Goal: Contribute content: Contribute content

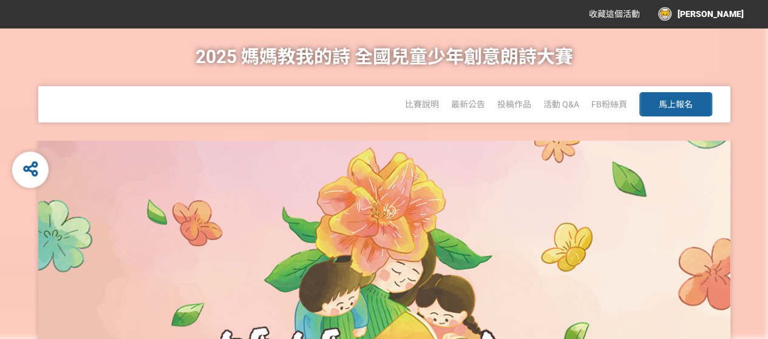
click at [688, 105] on span "馬上報名" at bounding box center [676, 105] width 34 height 10
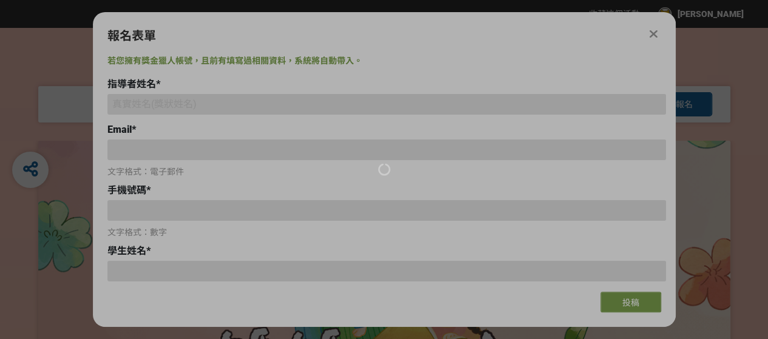
type input "[EMAIL_ADDRESS][DOMAIN_NAME]"
type input "0975151921"
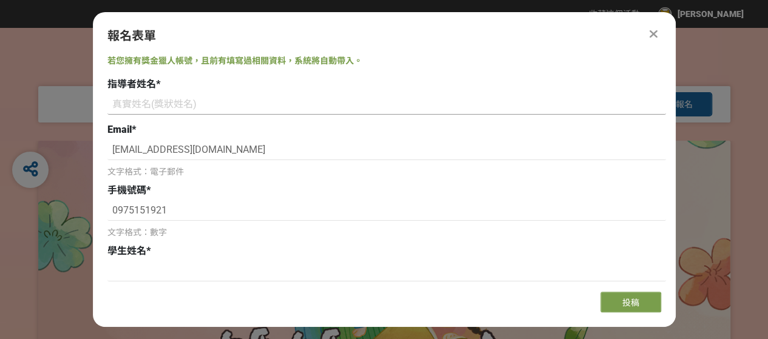
click at [243, 107] on input at bounding box center [386, 104] width 559 height 21
type input "王"
type input "[PERSON_NAME]"
click at [205, 271] on input at bounding box center [386, 271] width 559 height 21
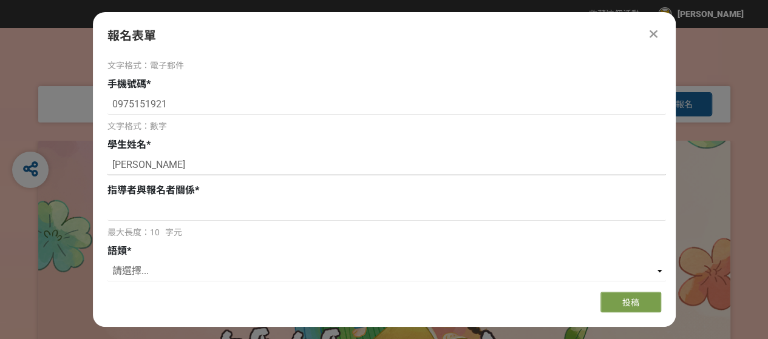
scroll to position [121, 0]
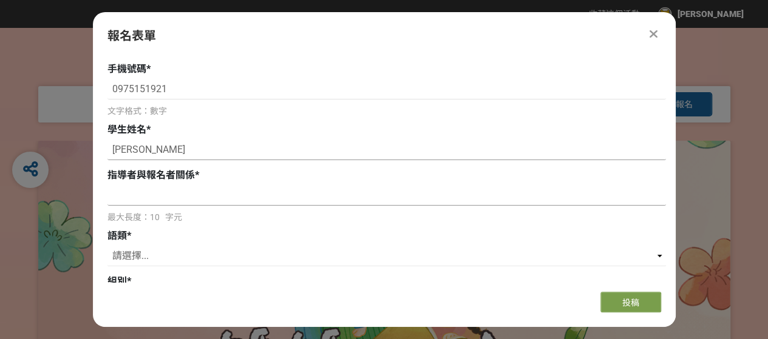
type input "[PERSON_NAME]"
click at [226, 202] on input at bounding box center [386, 195] width 559 height 21
type input "師生"
click at [240, 263] on select "請選擇... 國語 閩南語 客語 英語" at bounding box center [386, 256] width 559 height 21
select select "英語"
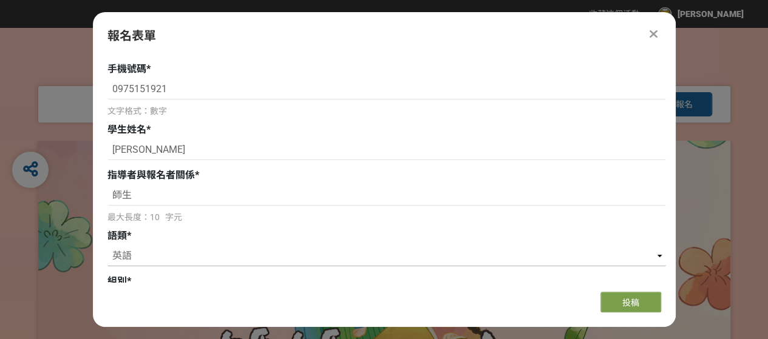
click at [107, 246] on select "請選擇... 國語 閩南語 客語 英語" at bounding box center [386, 256] width 559 height 21
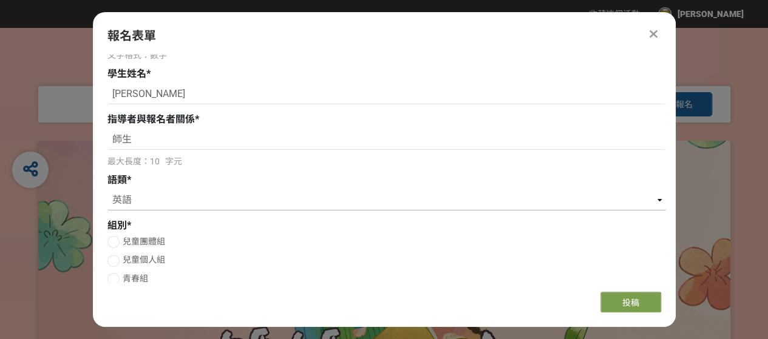
scroll to position [243, 0]
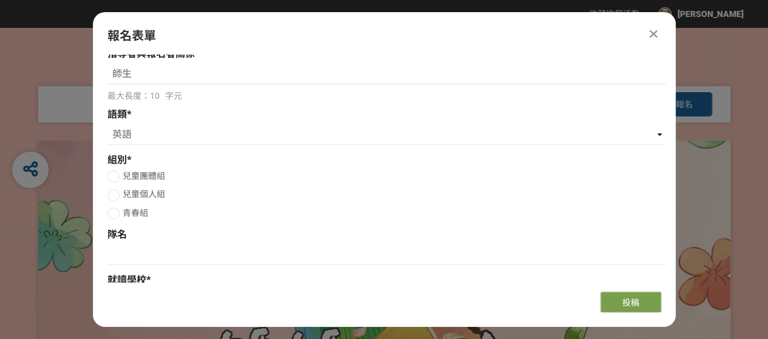
click at [136, 197] on span "兒童個人組" at bounding box center [144, 194] width 42 height 10
click at [116, 197] on input "兒童個人組" at bounding box center [112, 195] width 8 height 8
radio input "false"
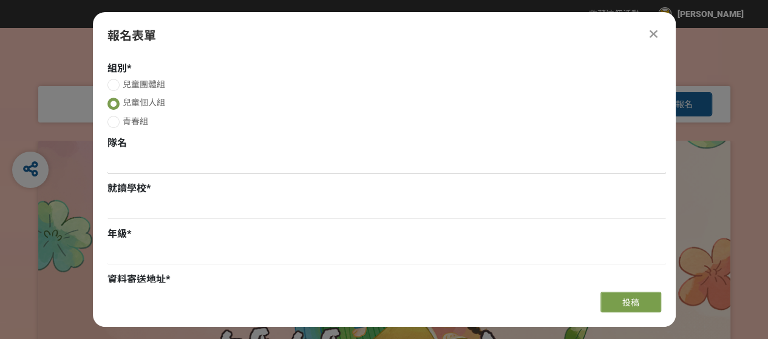
scroll to position [364, 0]
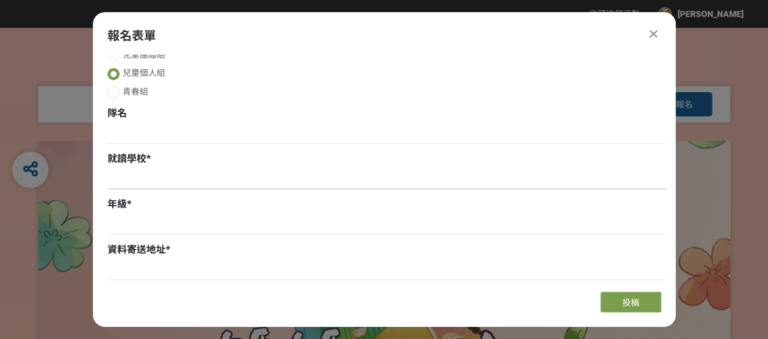
click at [183, 184] on input at bounding box center [386, 179] width 559 height 21
type input "政大實小"
click at [168, 230] on input at bounding box center [386, 224] width 559 height 21
type input "四年級"
click at [175, 275] on input at bounding box center [386, 270] width 559 height 21
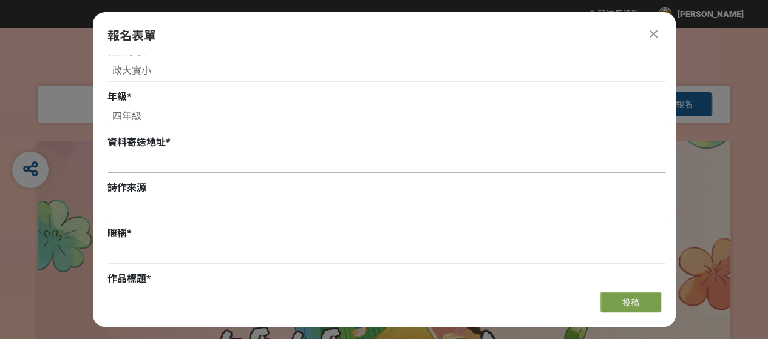
scroll to position [486, 0]
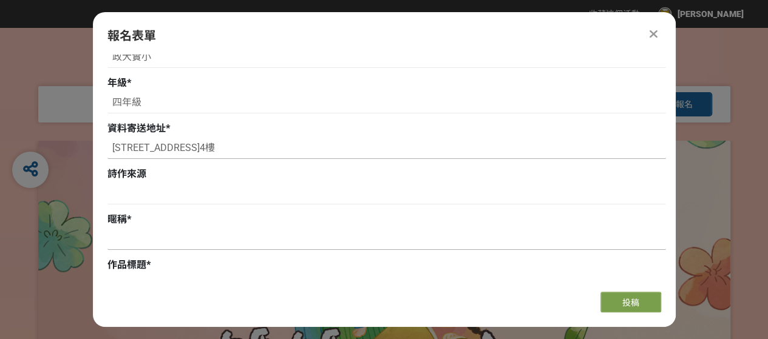
type input "[STREET_ADDRESS]4樓"
click at [179, 241] on input at bounding box center [386, 239] width 559 height 21
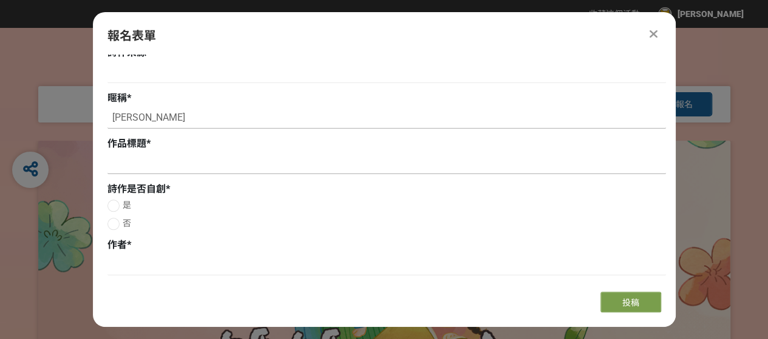
type input "[PERSON_NAME]"
click at [152, 162] on input at bounding box center [386, 164] width 559 height 21
paste input "Happiness"
type input "Happiness"
click at [114, 225] on div at bounding box center [113, 224] width 12 height 12
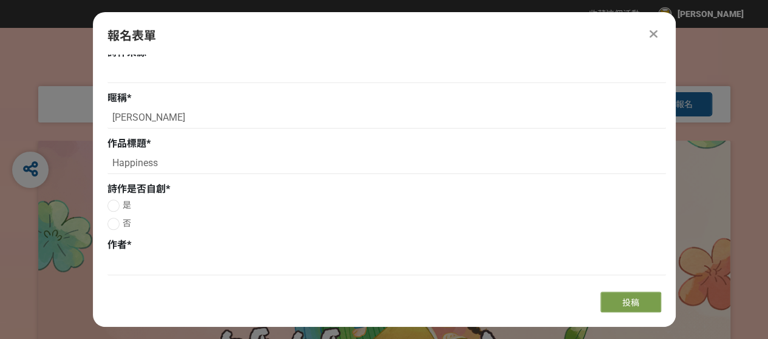
radio input "true"
click at [212, 267] on input at bounding box center [386, 265] width 559 height 21
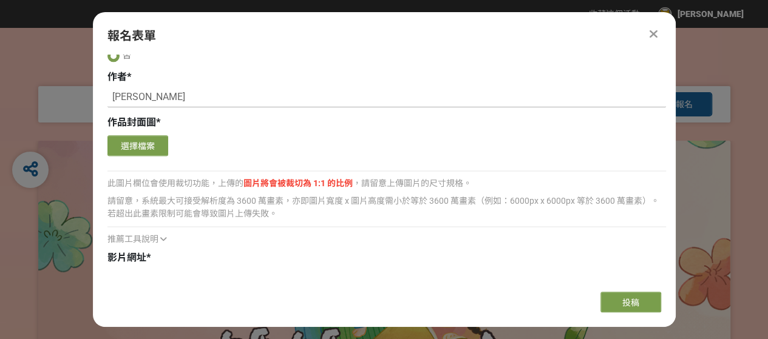
scroll to position [789, 0]
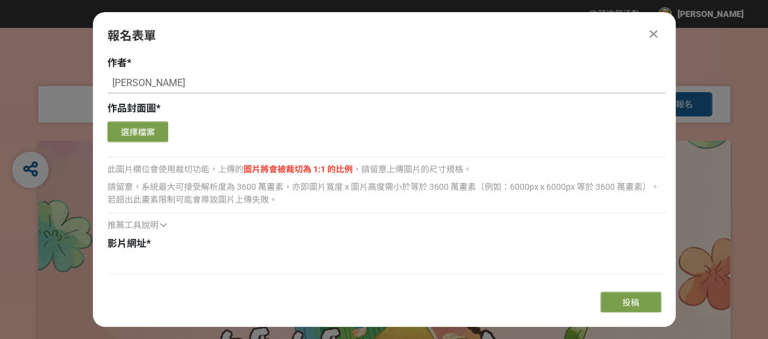
type input "[PERSON_NAME]"
click at [152, 136] on button "選擇檔案" at bounding box center [137, 131] width 61 height 21
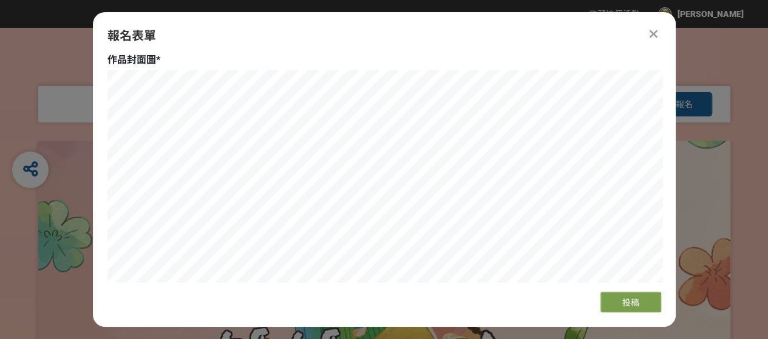
scroll to position [850, 0]
click at [643, 301] on button "投稿" at bounding box center [630, 302] width 61 height 21
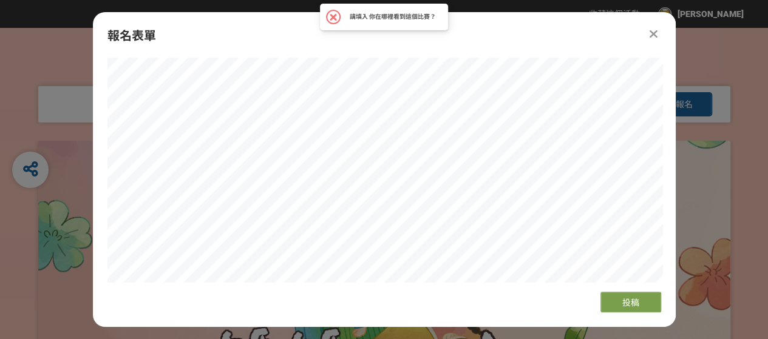
click at [654, 33] on icon at bounding box center [654, 34] width 8 height 12
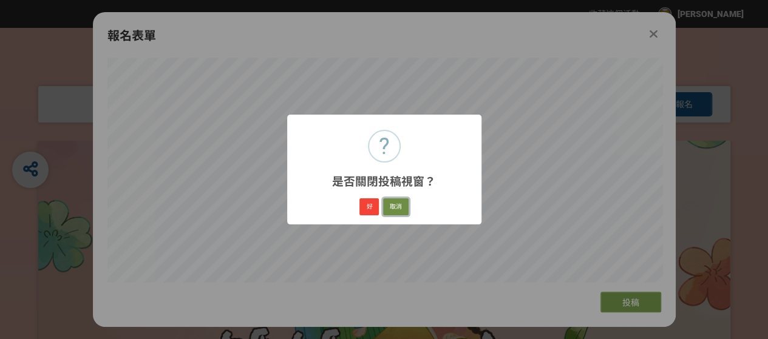
drag, startPoint x: 391, startPoint y: 207, endPoint x: 434, endPoint y: 205, distance: 43.2
click at [392, 208] on button "取消" at bounding box center [395, 207] width 25 height 17
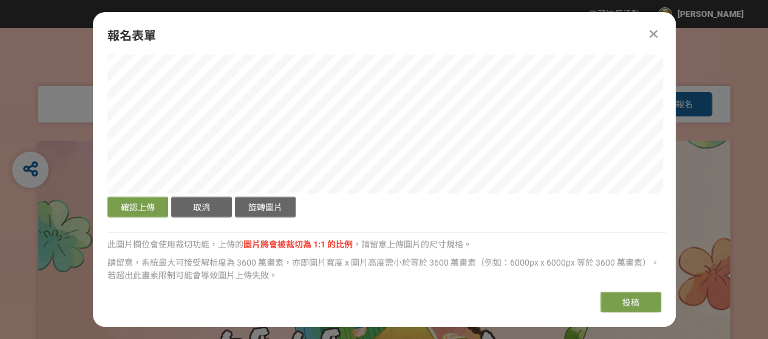
scroll to position [971, 0]
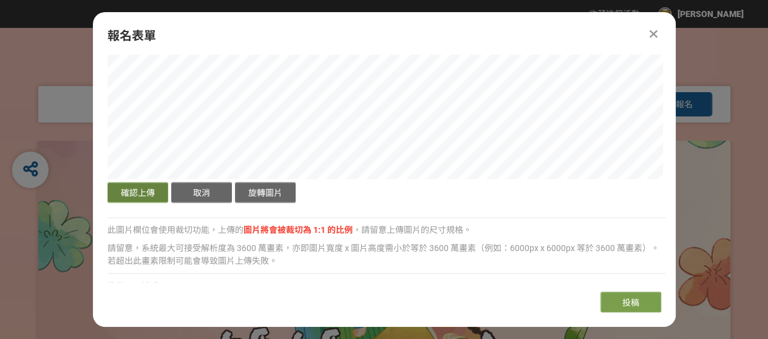
click at [156, 197] on button "確認上傳" at bounding box center [137, 192] width 61 height 21
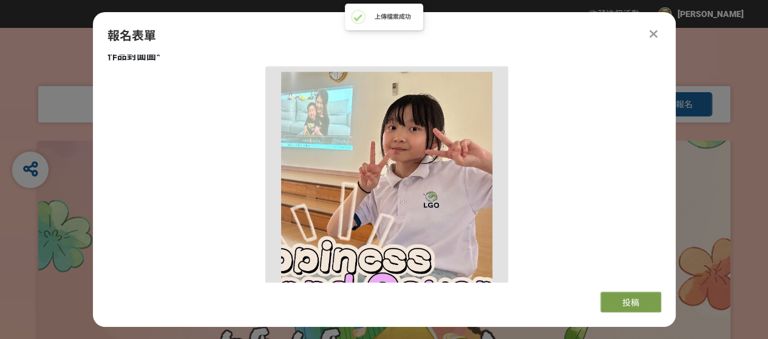
scroll to position [911, 0]
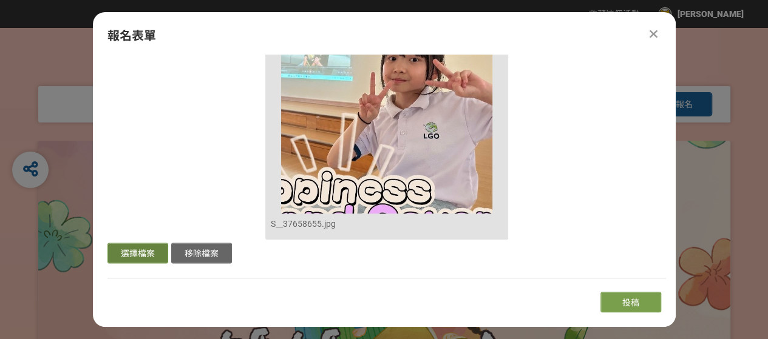
click at [138, 256] on button "選擇檔案" at bounding box center [137, 253] width 61 height 21
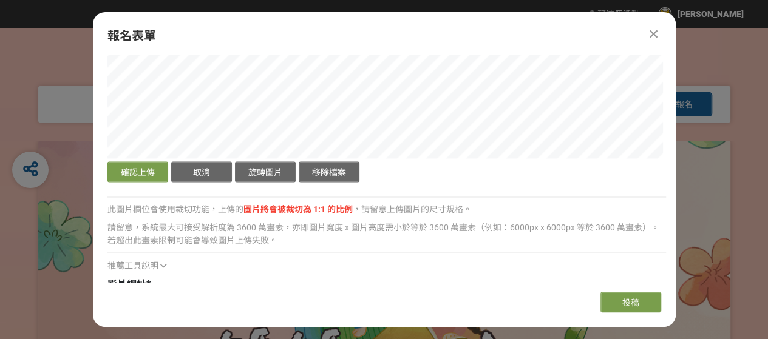
scroll to position [1032, 0]
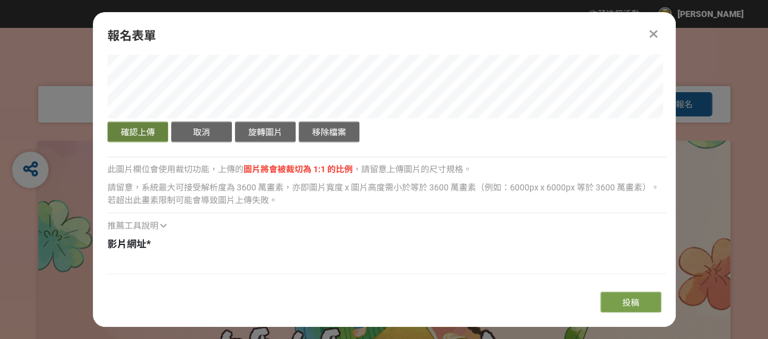
click at [149, 135] on button "確認上傳" at bounding box center [137, 131] width 61 height 21
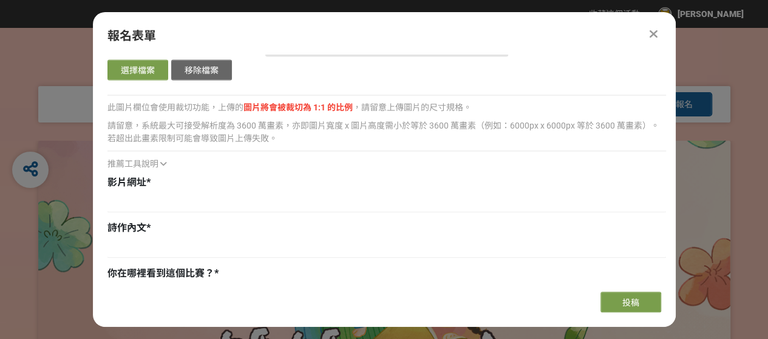
scroll to position [1154, 0]
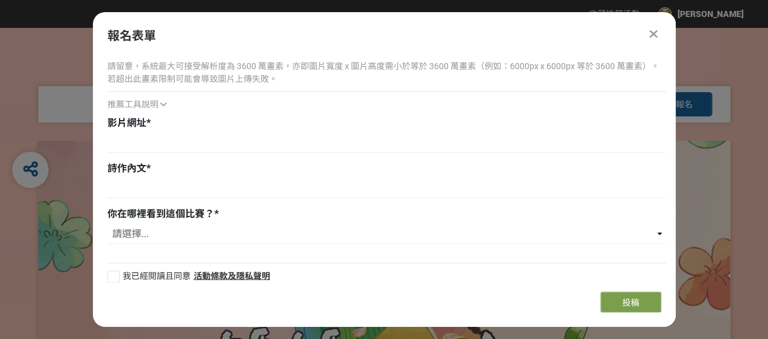
click at [155, 106] on span "推薦工具說明" at bounding box center [132, 104] width 51 height 10
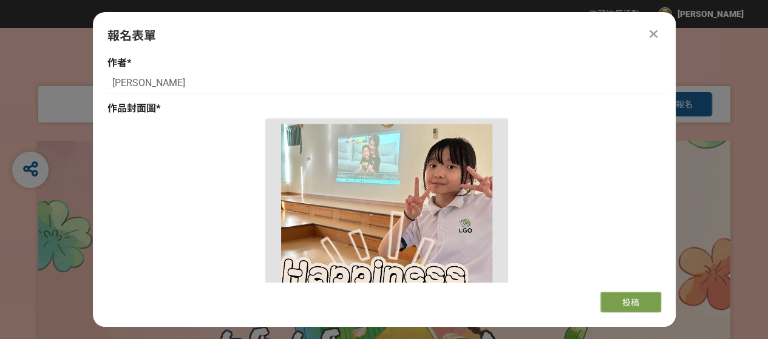
scroll to position [850, 0]
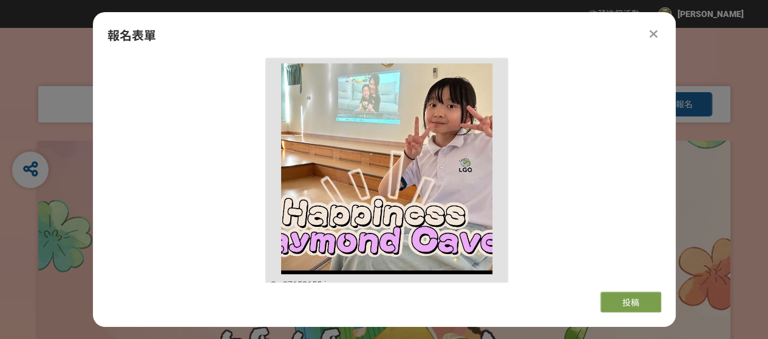
click at [653, 35] on icon at bounding box center [654, 34] width 8 height 12
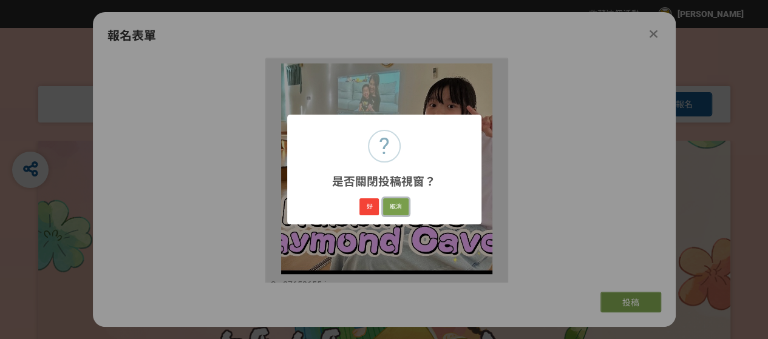
drag, startPoint x: 400, startPoint y: 206, endPoint x: 411, endPoint y: 206, distance: 10.9
click at [399, 206] on button "取消" at bounding box center [395, 207] width 25 height 17
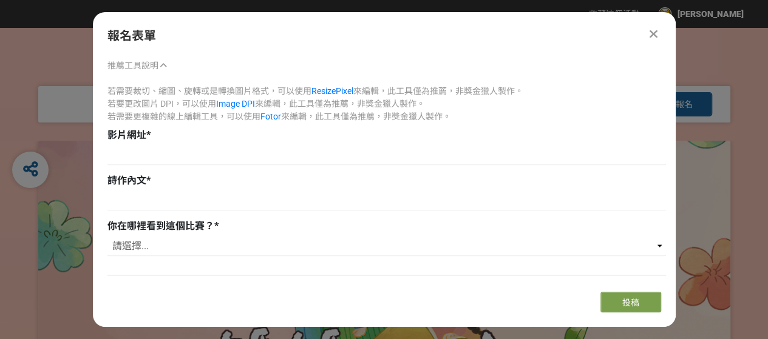
scroll to position [1214, 0]
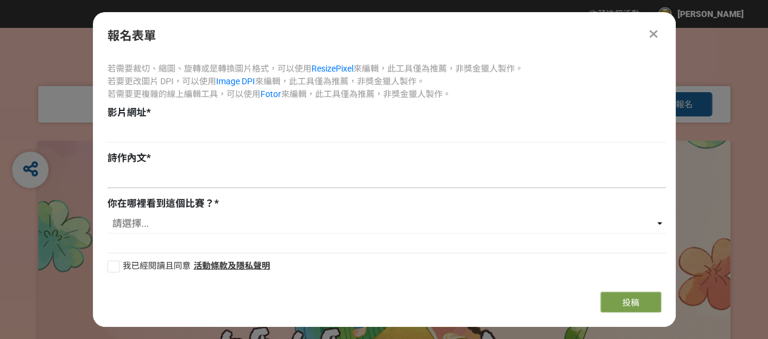
click at [258, 183] on input at bounding box center [386, 178] width 559 height 21
click at [185, 175] on input at bounding box center [386, 178] width 559 height 21
paste input "Happiness So early it's still almost dark out. I'm near the window with coffee,…"
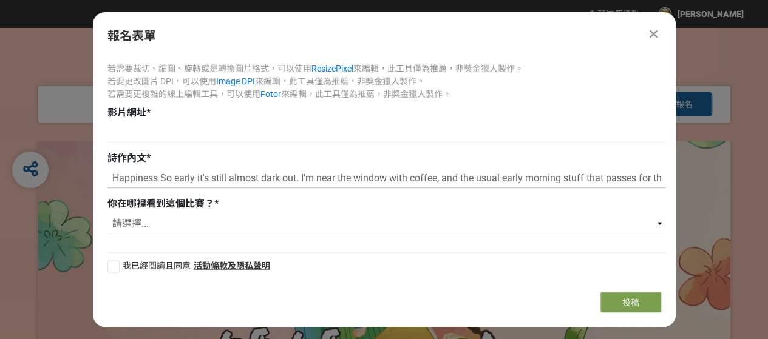
scroll to position [0, 2615]
type input "Happiness So early it's still almost dark out. I'm near the window with coffee,…"
click at [186, 229] on select "請選擇... 獎金獵人網站 Facebook / Instagram 校園講座 / 老師系上推薦 電子郵件 海報 其他" at bounding box center [386, 224] width 559 height 21
select select "獎金獵人網站"
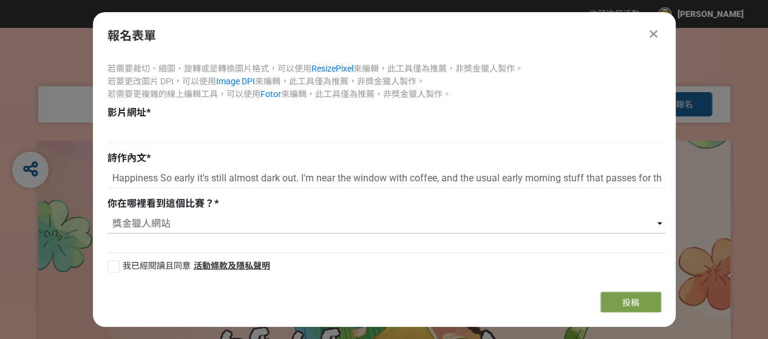
click at [107, 214] on select "請選擇... 獎金獵人網站 Facebook / Instagram 校園講座 / 老師系上推薦 電子郵件 海報 其他" at bounding box center [386, 224] width 559 height 21
click at [114, 267] on div at bounding box center [113, 267] width 12 height 12
checkbox input "true"
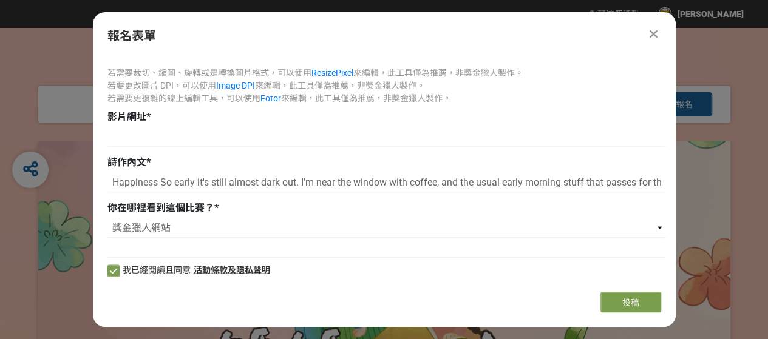
scroll to position [1214, 0]
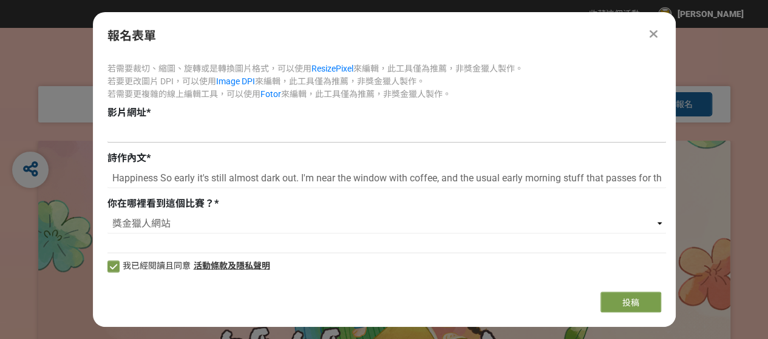
click at [198, 129] on input at bounding box center [386, 133] width 559 height 21
paste input "[URL][DOMAIN_NAME]"
type input "[URL][DOMAIN_NAME]"
click at [652, 303] on button "投稿" at bounding box center [630, 302] width 61 height 21
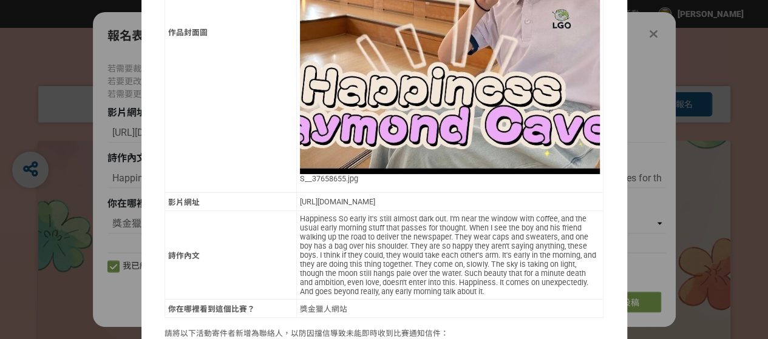
scroll to position [531, 0]
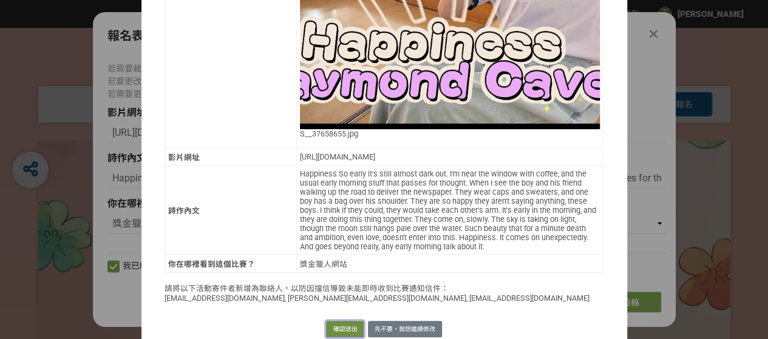
click at [341, 321] on button "確認送出" at bounding box center [345, 329] width 38 height 17
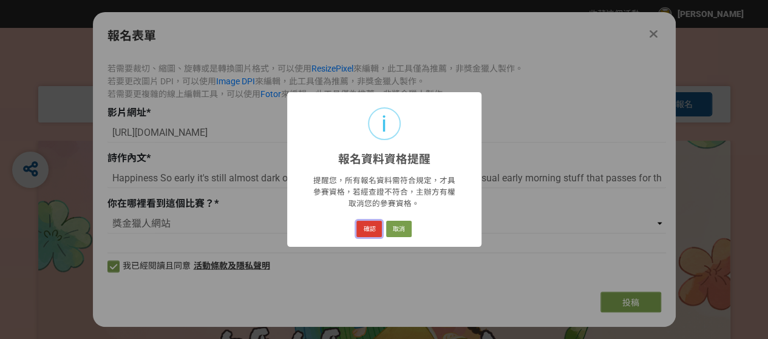
click at [372, 231] on button "確認" at bounding box center [368, 229] width 25 height 17
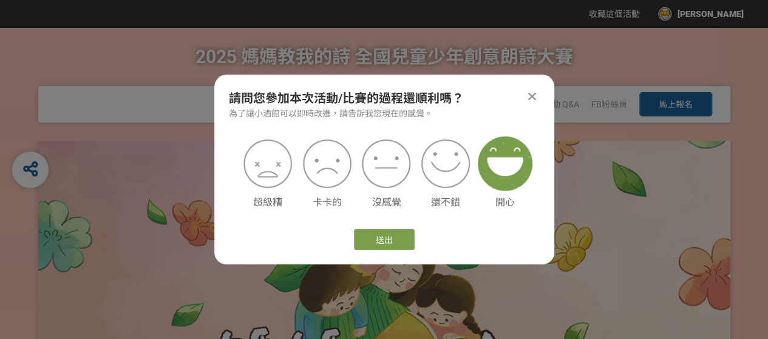
click at [512, 178] on img at bounding box center [505, 164] width 55 height 55
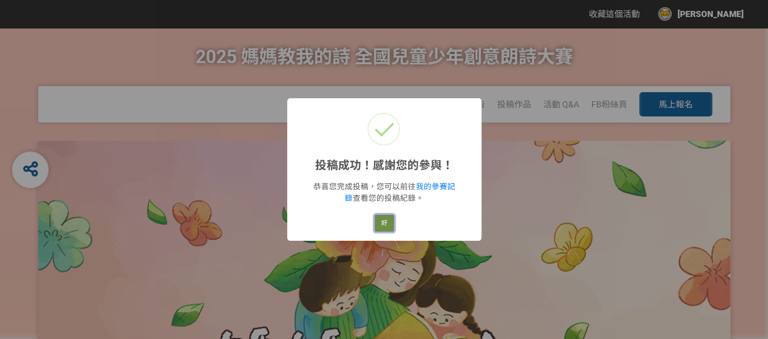
click at [383, 224] on button "好" at bounding box center [384, 223] width 19 height 17
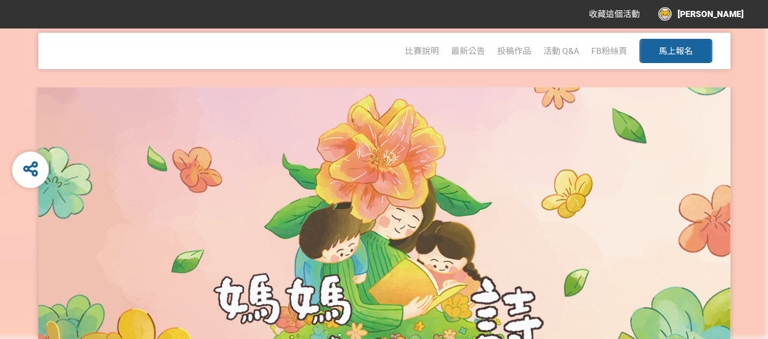
scroll to position [0, 0]
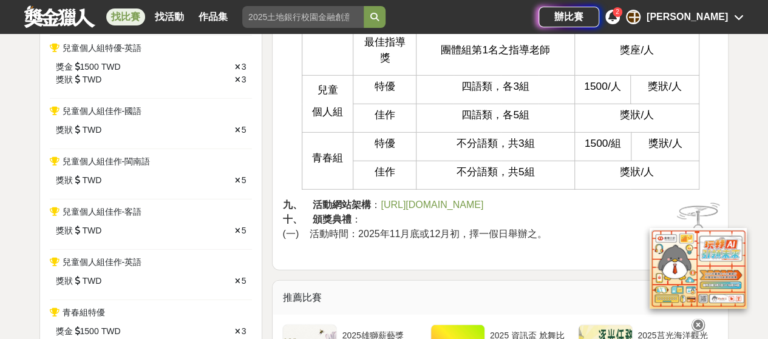
scroll to position [1639, 0]
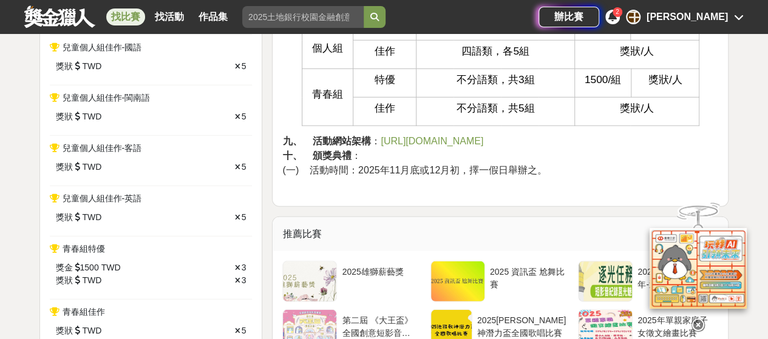
click at [457, 136] on span "[URL][DOMAIN_NAME]" at bounding box center [432, 141] width 103 height 10
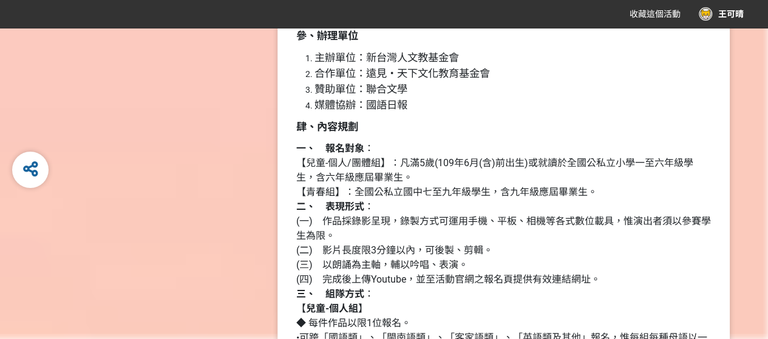
scroll to position [811, 0]
